Goal: Task Accomplishment & Management: Manage account settings

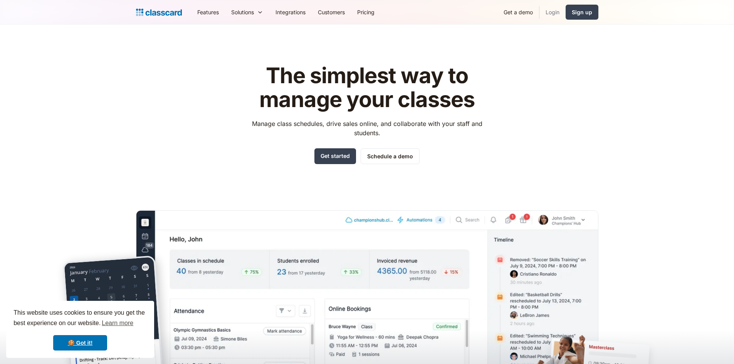
click at [552, 15] on link "Login" at bounding box center [552, 11] width 26 height 17
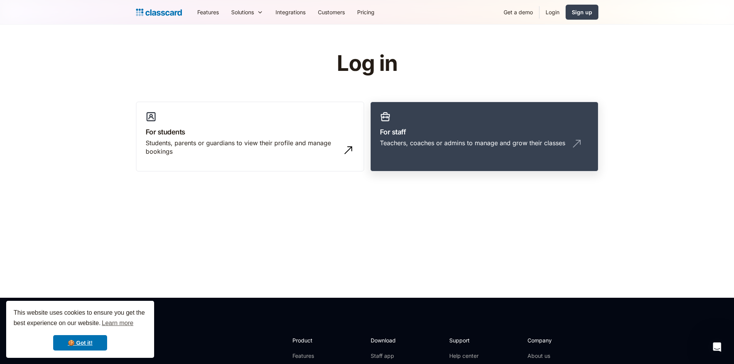
click at [420, 146] on div "Teachers, coaches or admins to manage and grow their classes" at bounding box center [472, 143] width 185 height 8
